Goal: Navigation & Orientation: Understand site structure

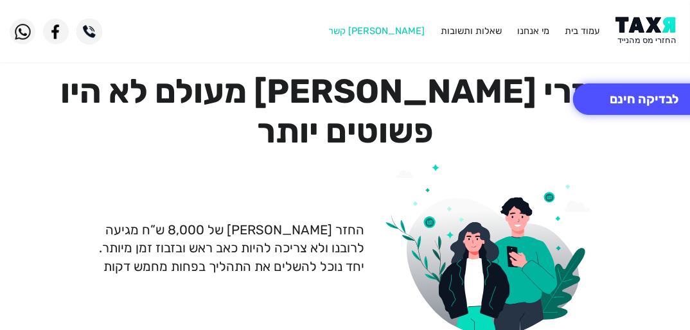
click at [407, 28] on link "[PERSON_NAME] קשר" at bounding box center [376, 31] width 96 height 12
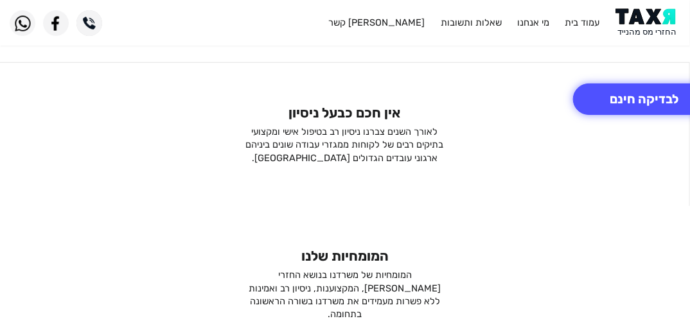
scroll to position [2145, 0]
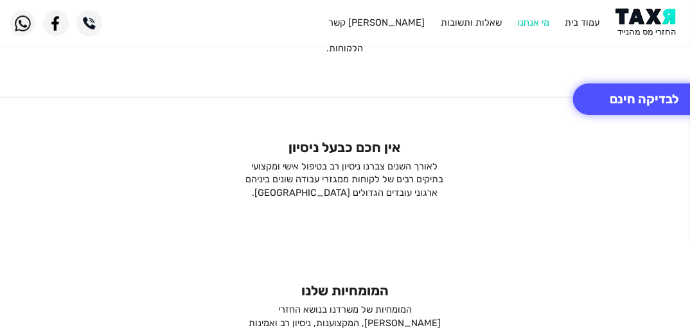
click at [529, 21] on link "מי אנחנו" at bounding box center [533, 23] width 32 height 12
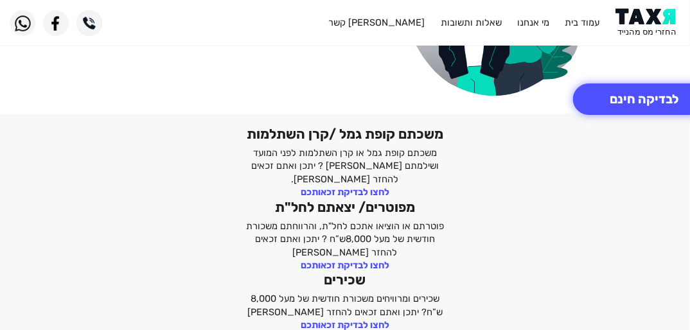
scroll to position [257, 0]
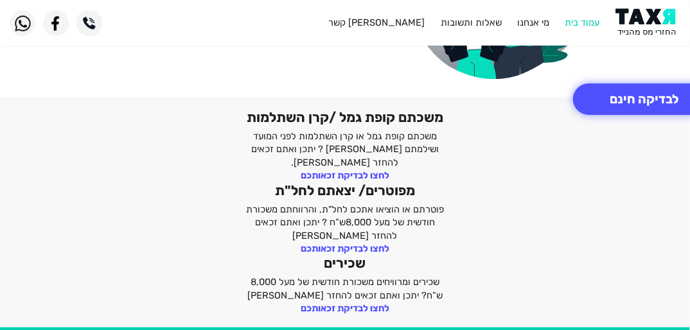
click at [588, 19] on link "עמוד בית" at bounding box center [582, 23] width 35 height 12
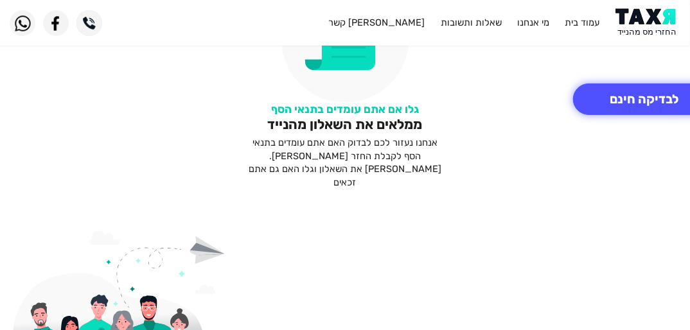
scroll to position [1439, 0]
